Goal: Navigation & Orientation: Understand site structure

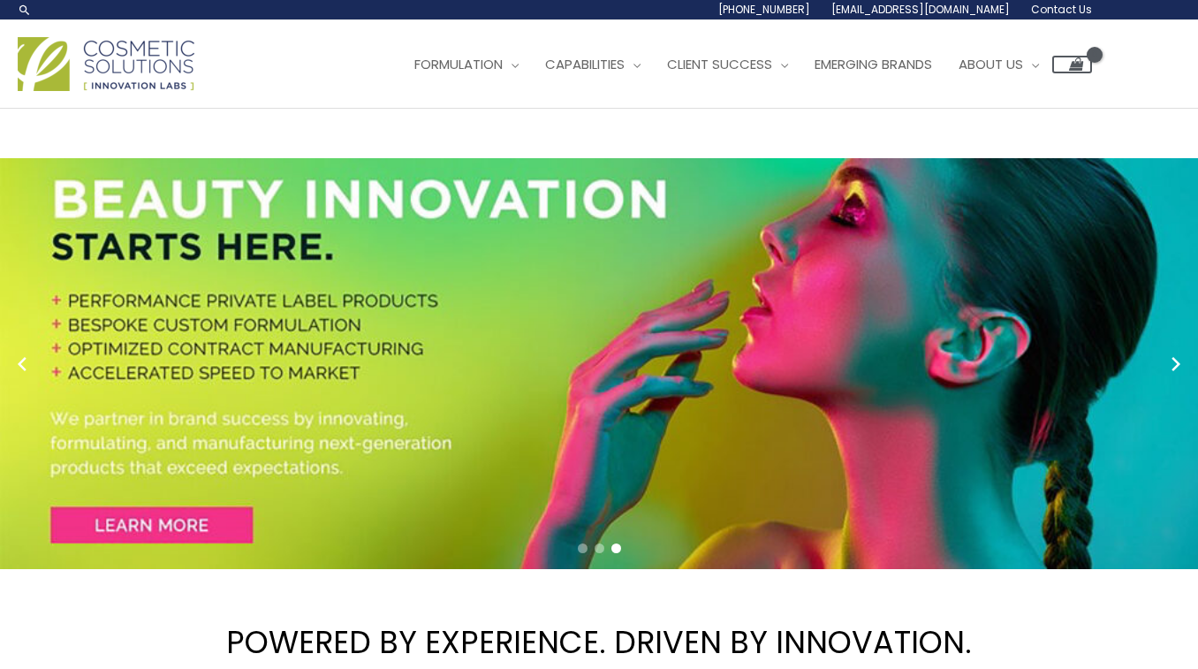
click at [44, 17] on div "1.888.883.0540 info@naturalskincare.com Contact Us" at bounding box center [555, 9] width 1074 height 19
click at [889, 72] on span "Emerging Brands" at bounding box center [874, 64] width 118 height 19
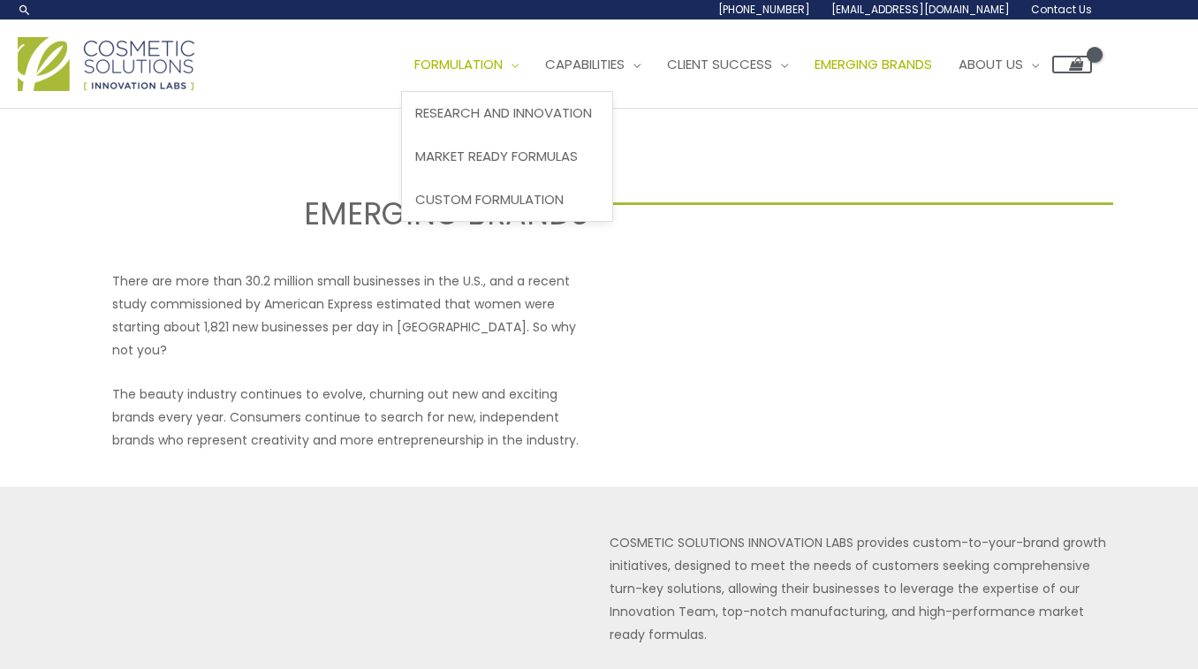
click at [489, 65] on span "Formulation" at bounding box center [458, 64] width 88 height 19
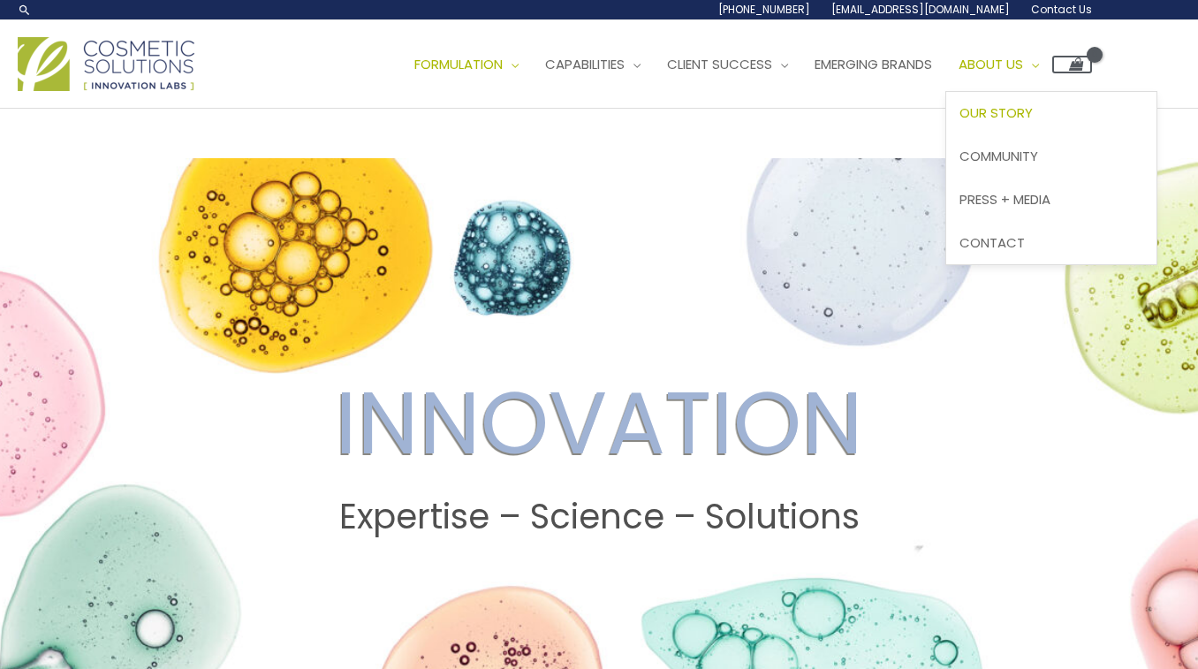
click at [1033, 115] on span "Our Story" at bounding box center [996, 112] width 73 height 19
